Goal: Transaction & Acquisition: Purchase product/service

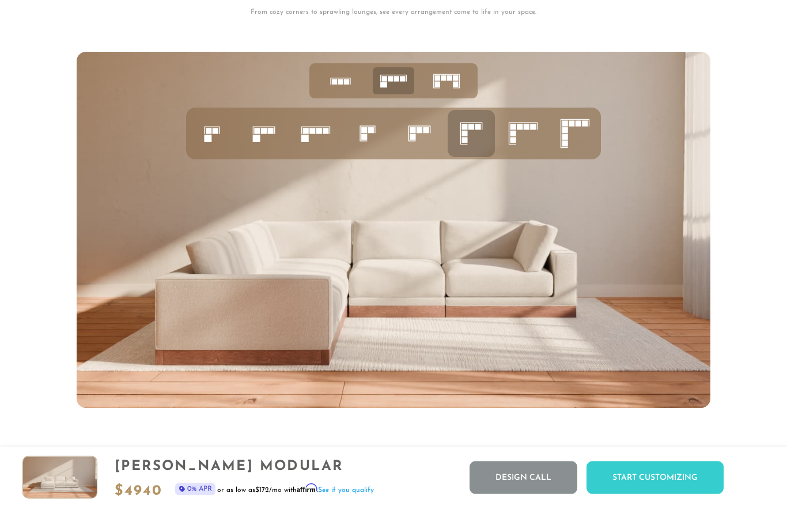
scroll to position [4347, 0]
click at [575, 136] on icon at bounding box center [574, 133] width 39 height 39
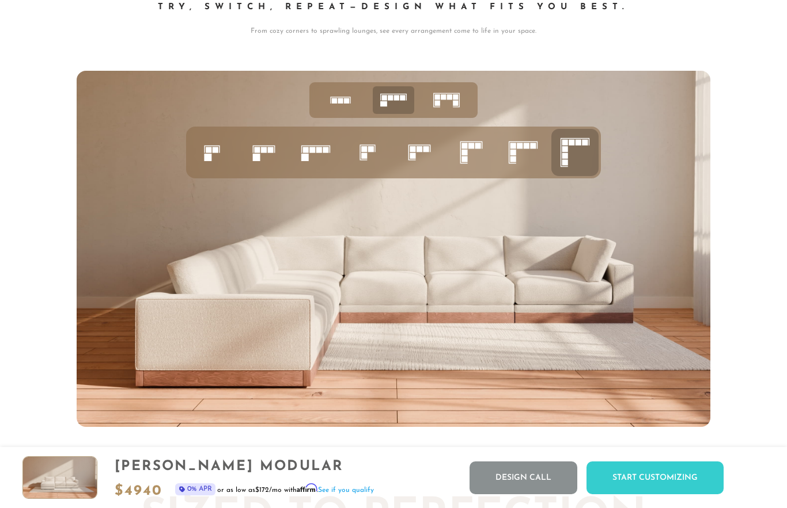
scroll to position [4328, 0]
click at [652, 278] on img at bounding box center [393, 249] width 633 height 356
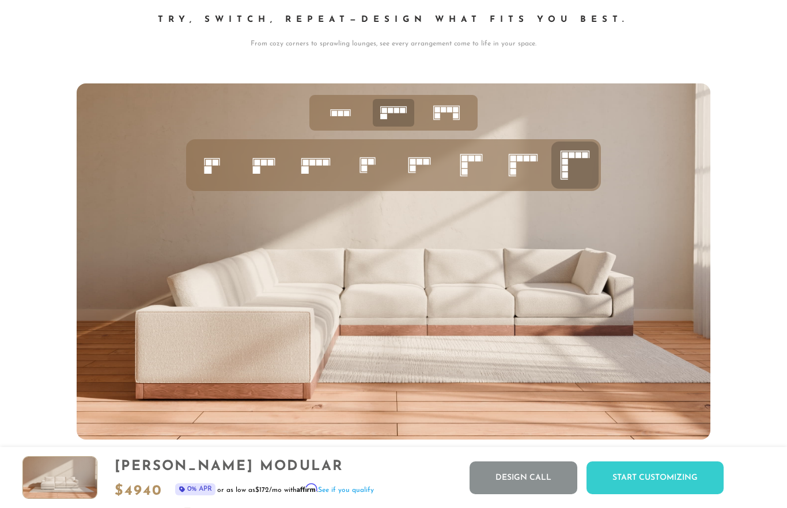
scroll to position [4315, 0]
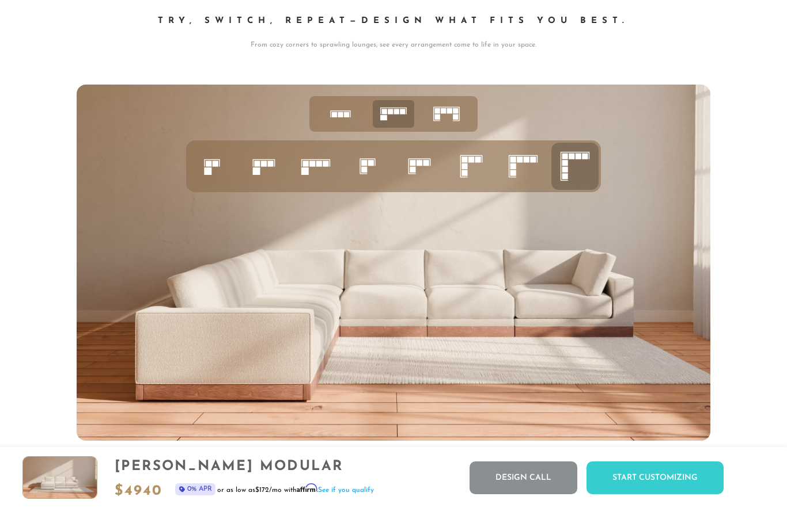
click at [652, 495] on div "Start Customizing" at bounding box center [654, 478] width 137 height 33
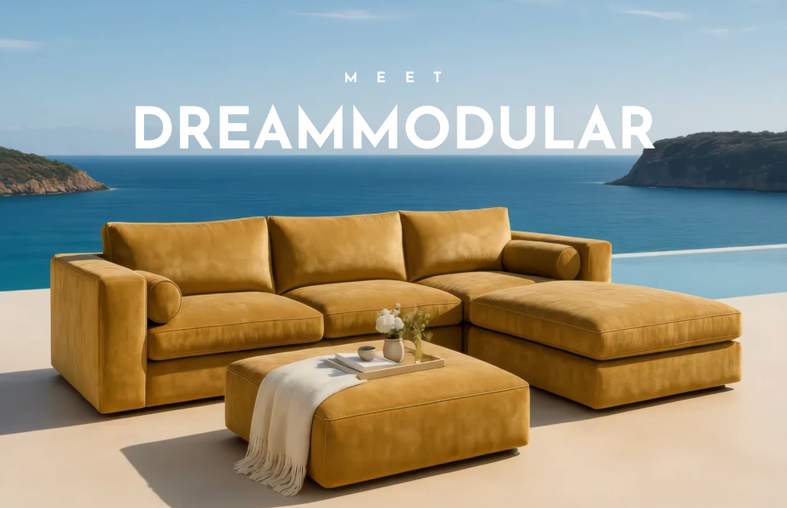
scroll to position [0, 0]
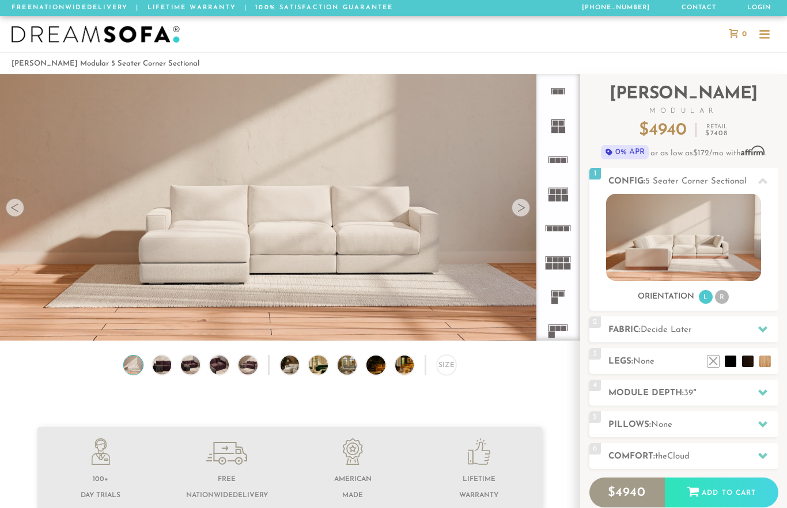
click at [92, 245] on video at bounding box center [289, 173] width 579 height 290
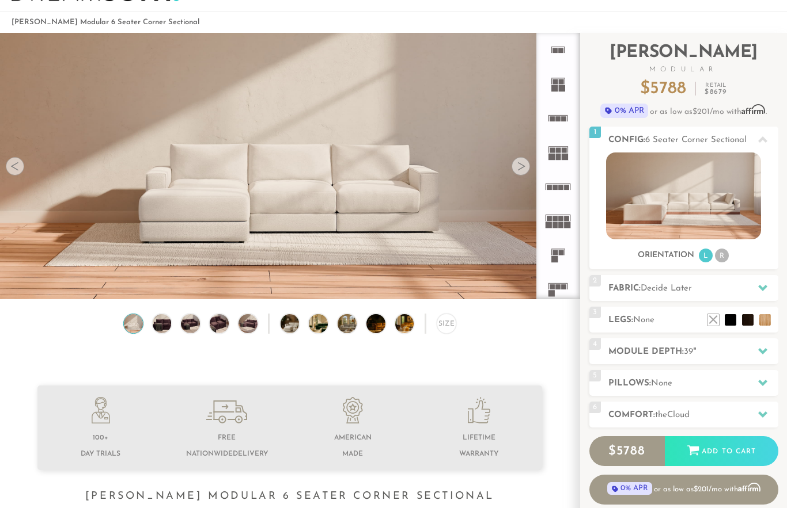
scroll to position [43, 0]
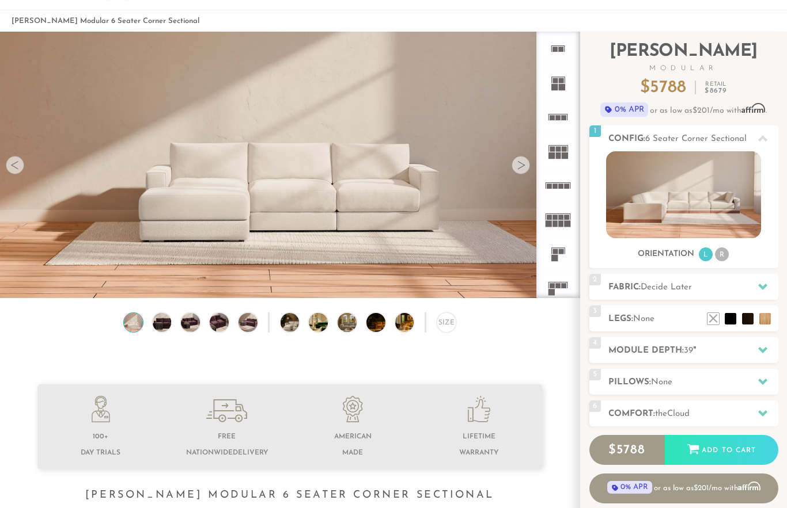
click at [760, 283] on icon at bounding box center [762, 286] width 9 height 9
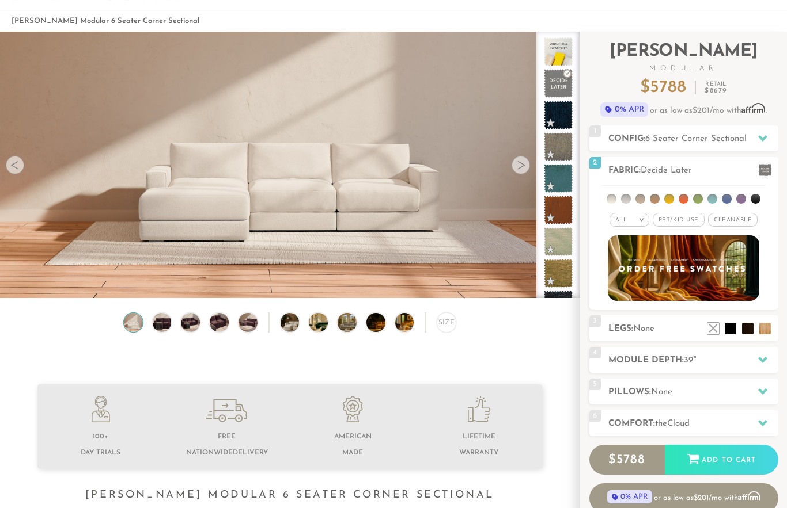
click at [640, 225] on div "All >" at bounding box center [629, 220] width 40 height 14
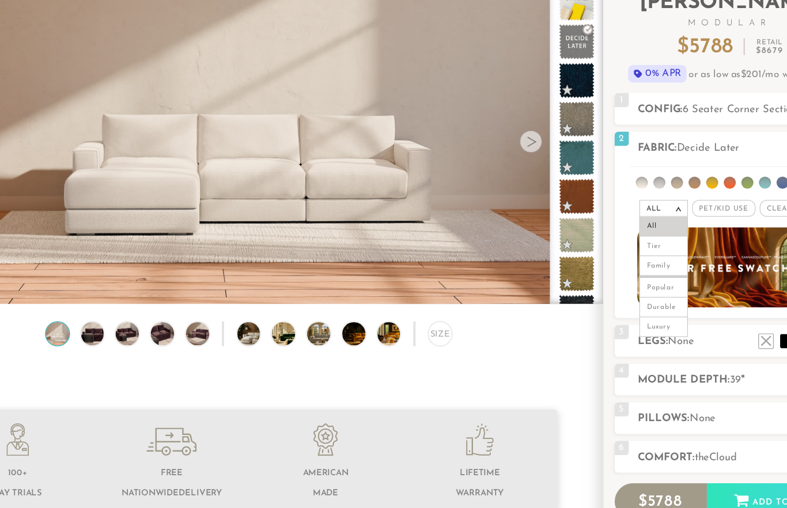
click at [609, 279] on li "Luxury" at bounding box center [629, 287] width 40 height 16
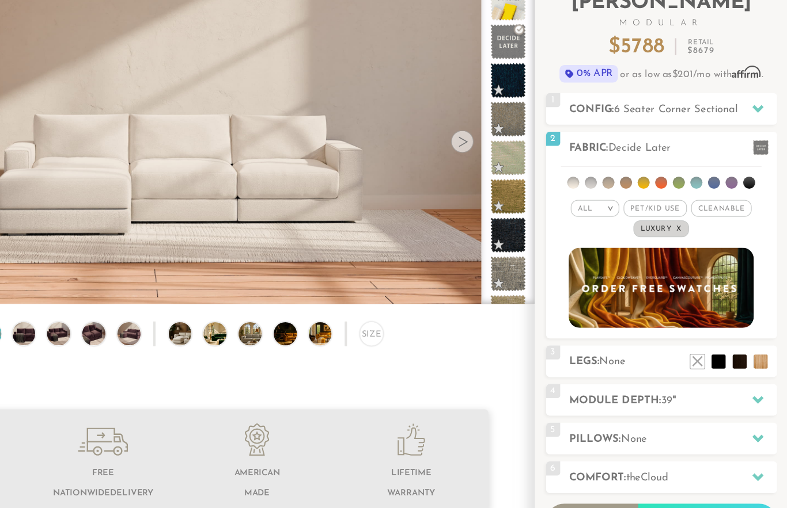
click at [650, 164] on li at bounding box center [655, 169] width 10 height 10
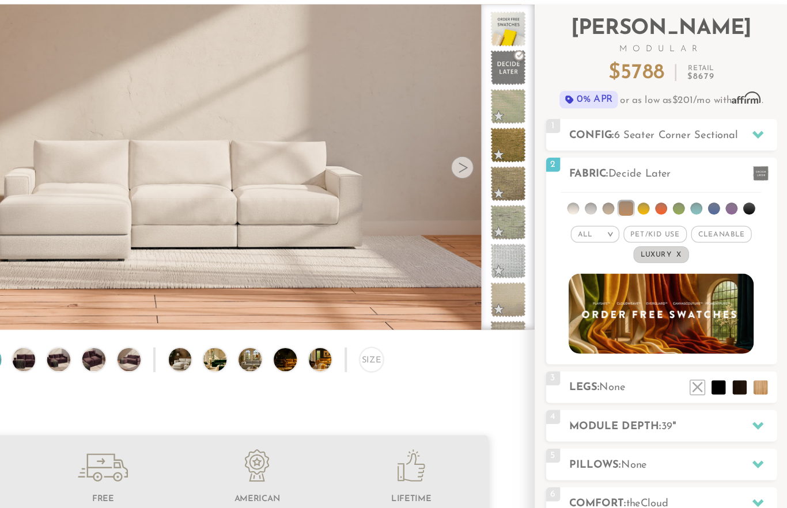
scroll to position [22, 0]
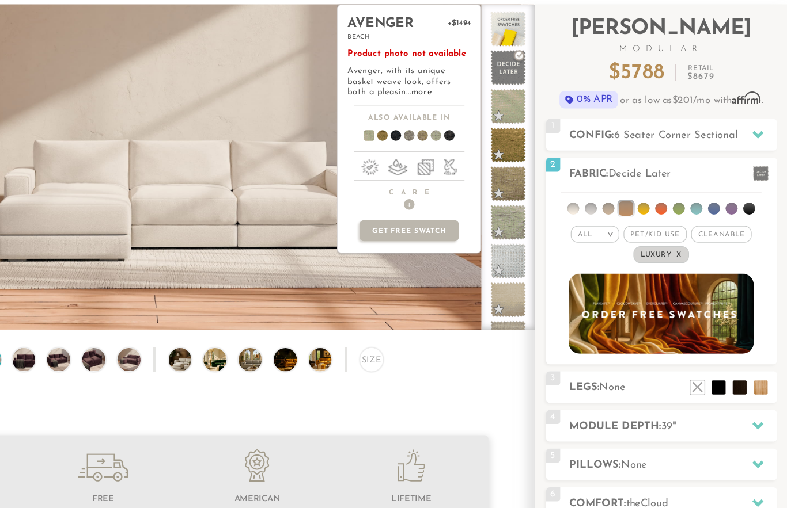
click at [750, 215] on li at bounding box center [755, 220] width 10 height 10
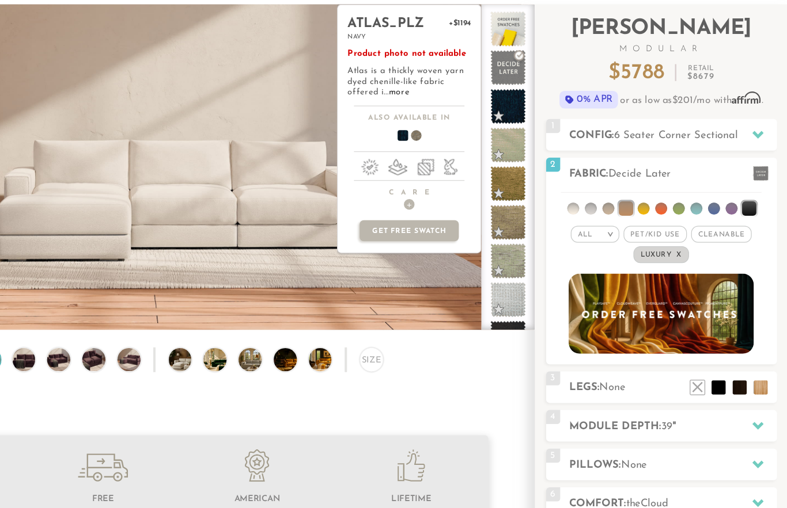
click at [445, 141] on span at bounding box center [467, 162] width 44 height 43
click at [456, 141] on span at bounding box center [478, 162] width 44 height 43
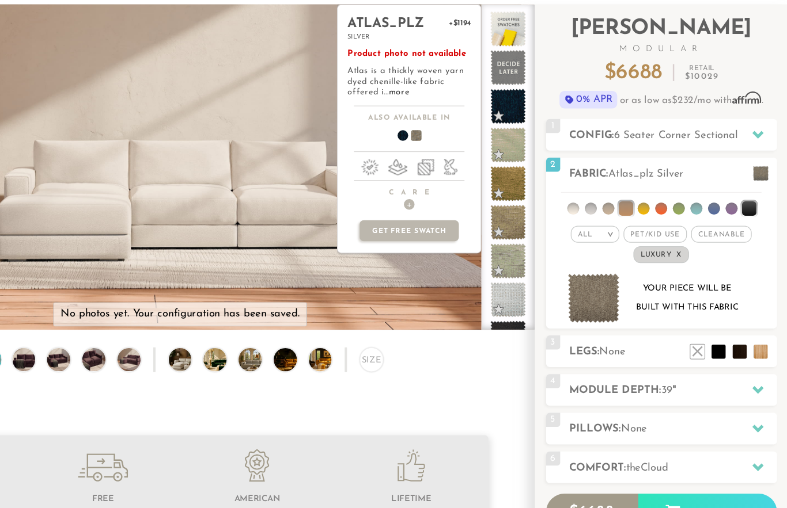
click at [445, 141] on span at bounding box center [467, 162] width 44 height 43
click at [633, 333] on span "None" at bounding box center [643, 337] width 21 height 9
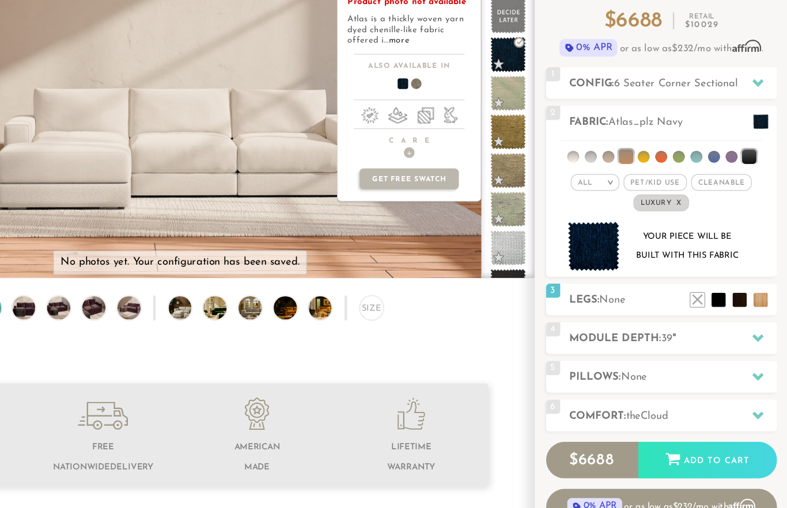
scroll to position [67, 0]
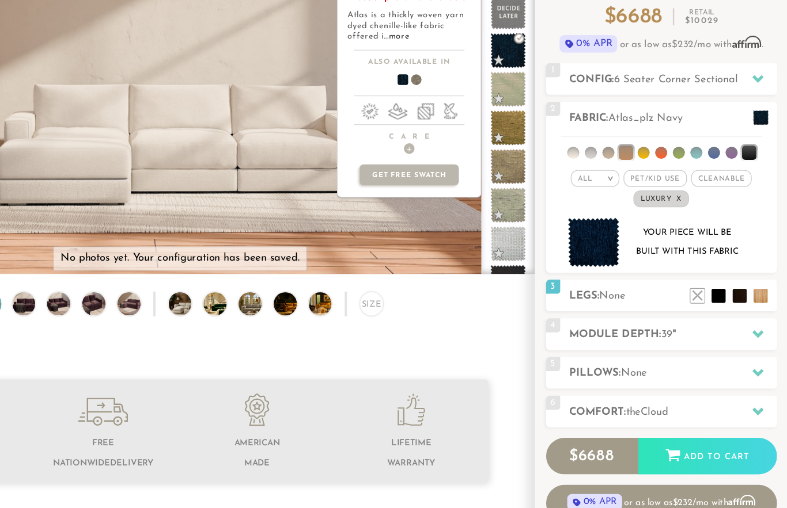
click at [758, 350] on icon at bounding box center [762, 354] width 9 height 9
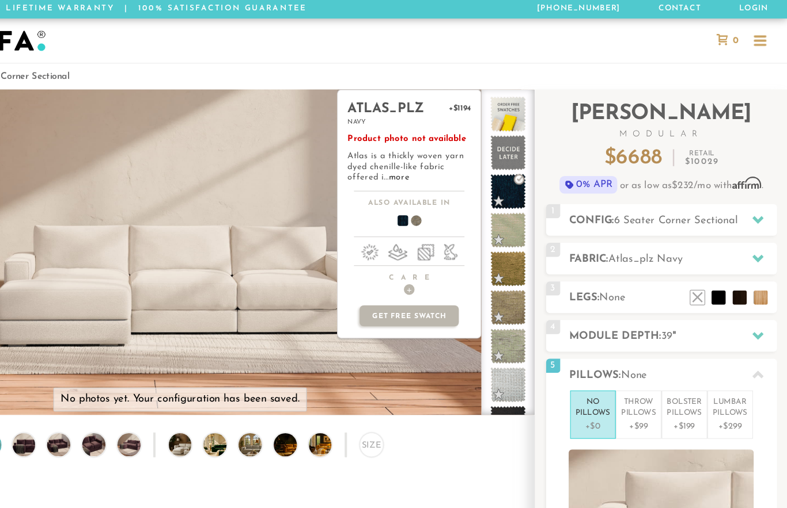
scroll to position [0, 0]
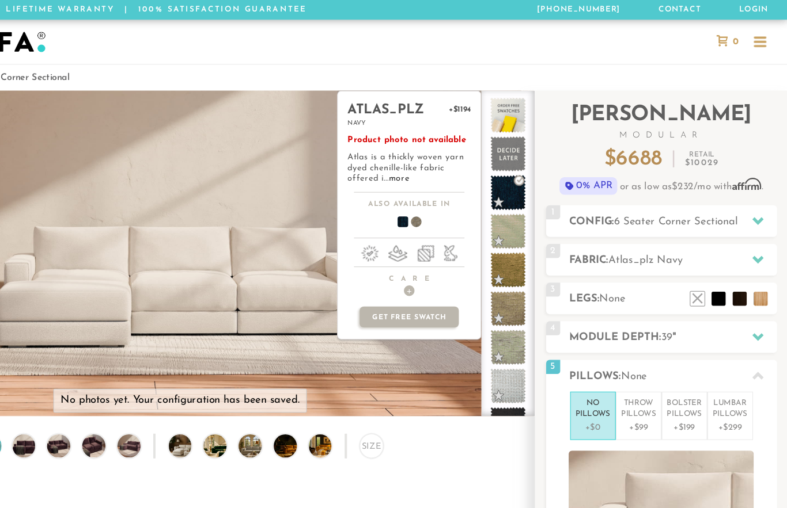
click at [750, 214] on div at bounding box center [762, 213] width 24 height 24
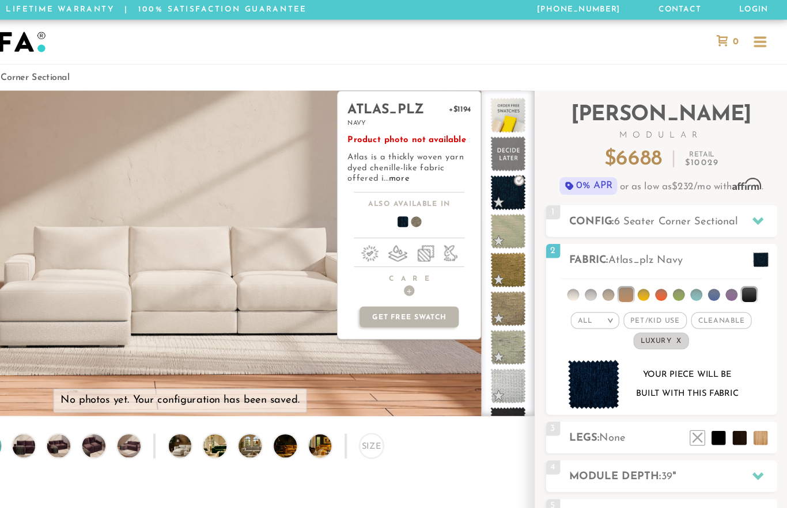
click at [635, 242] on li at bounding box center [640, 242] width 10 height 10
click at [589, 223] on div "2 Fabric: Atlas_plz Navy" at bounding box center [683, 213] width 189 height 26
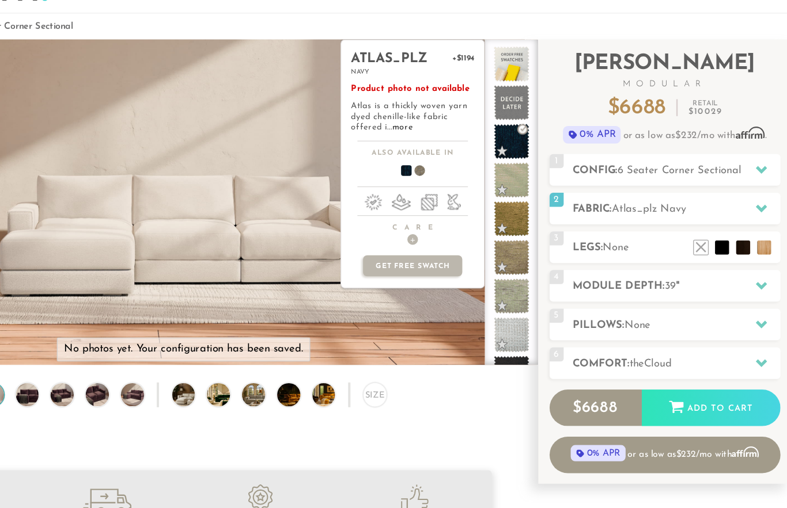
click at [750, 201] on div at bounding box center [762, 213] width 24 height 24
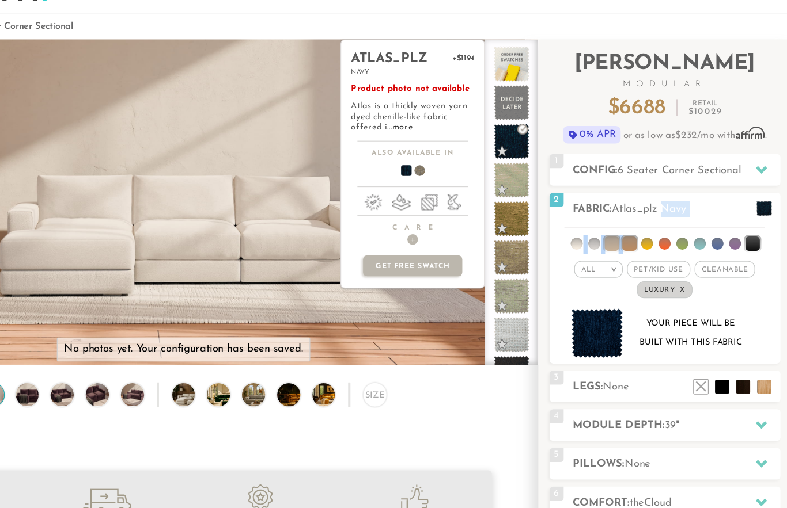
click at [589, 255] on div "All > All Tier Family Popular Durable Luxury Pet/Kid Use x Cleanable x Popular …" at bounding box center [683, 271] width 189 height 33
click at [609, 256] on div "All >" at bounding box center [629, 263] width 40 height 14
click at [634, 236] on li at bounding box center [640, 242] width 12 height 12
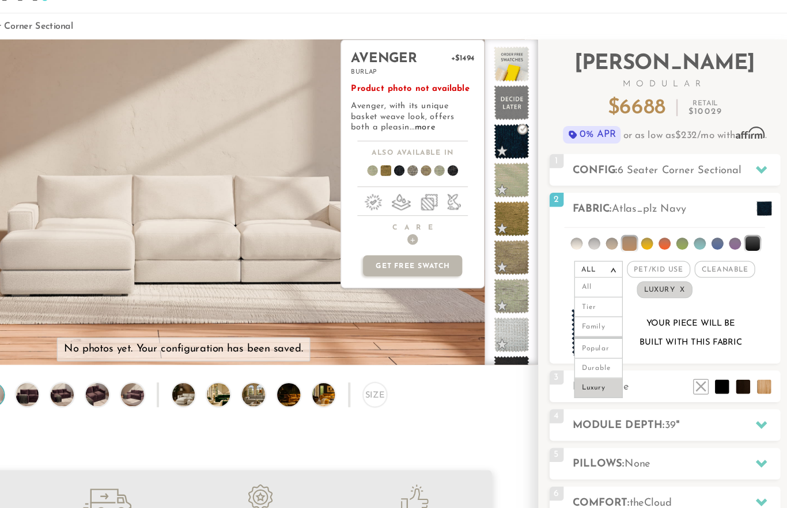
click at [544, 207] on span at bounding box center [558, 221] width 29 height 29
click at [544, 238] on span at bounding box center [558, 252] width 29 height 29
click at [544, 270] on span at bounding box center [558, 284] width 29 height 29
click at [544, 302] on span at bounding box center [558, 316] width 29 height 29
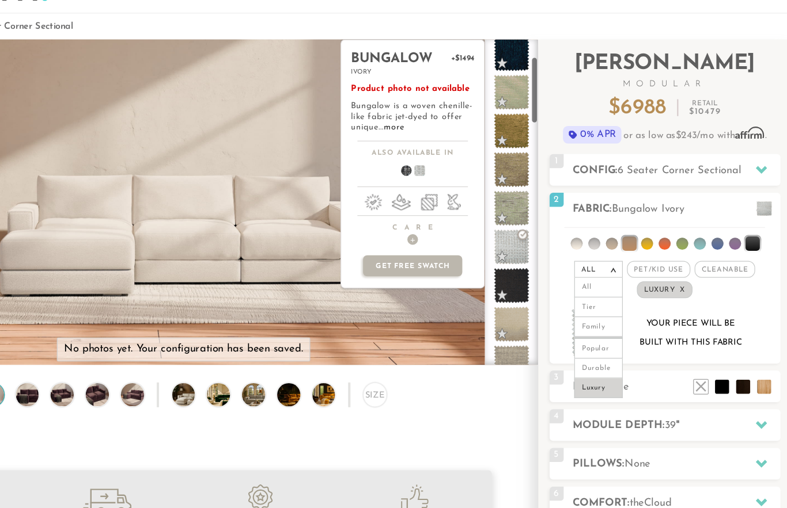
scroll to position [76, 0]
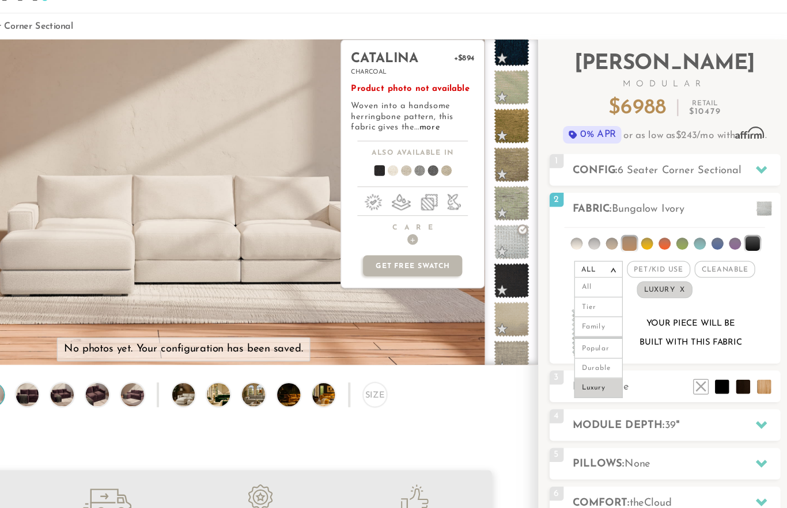
click at [544, 257] on span at bounding box center [558, 271] width 29 height 29
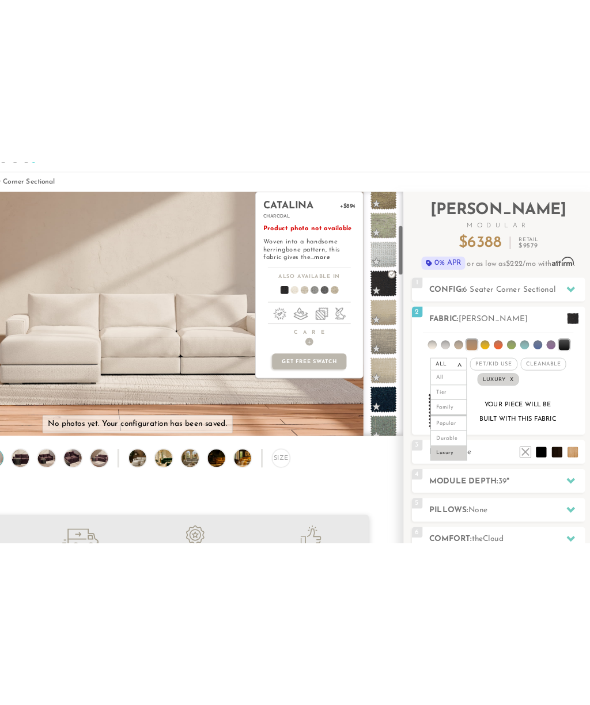
scroll to position [170, 0]
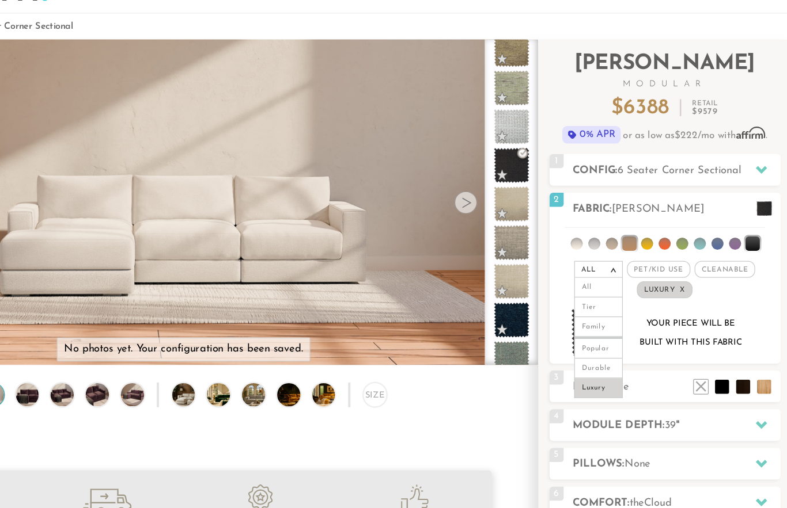
click at [211, 131] on video at bounding box center [289, 173] width 579 height 290
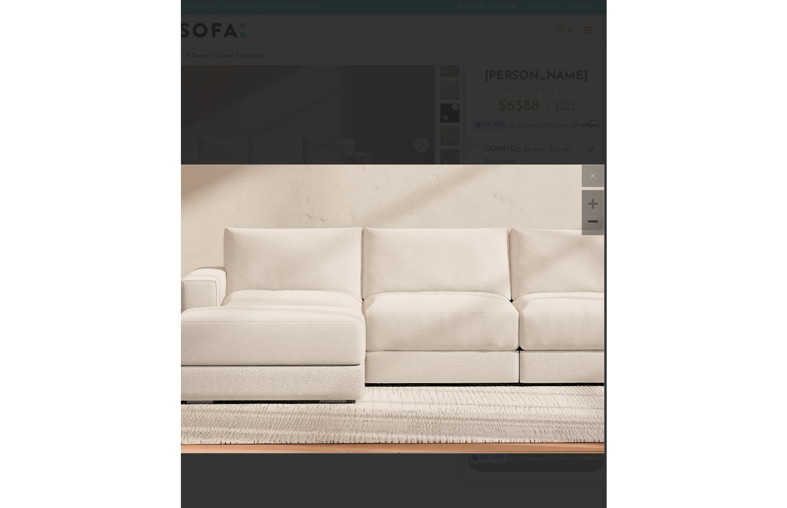
scroll to position [12510, 787]
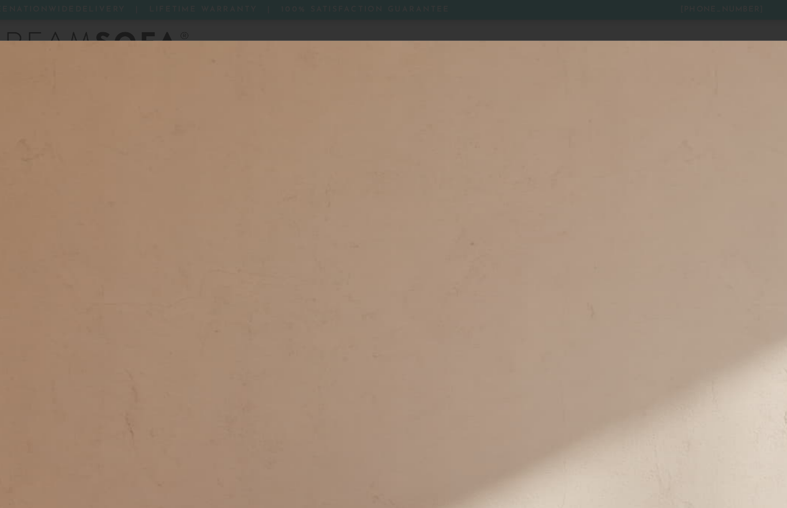
click at [560, 226] on img at bounding box center [782, 293] width 1559 height 520
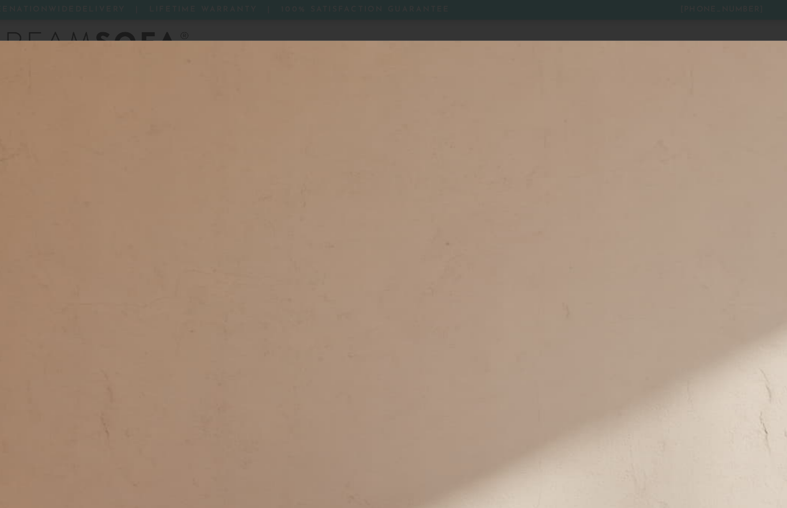
click at [521, 247] on img at bounding box center [762, 293] width 1559 height 520
